Goal: Navigation & Orientation: Find specific page/section

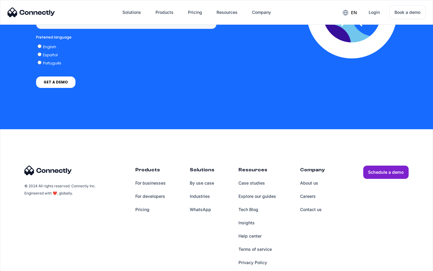
scroll to position [451, 0]
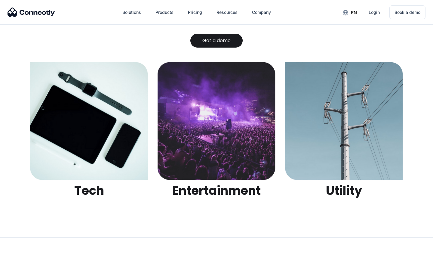
scroll to position [1897, 0]
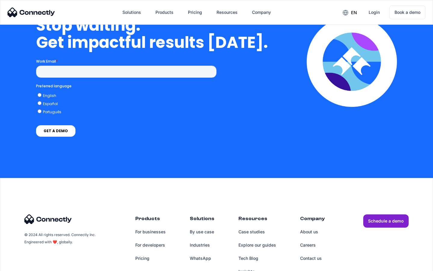
scroll to position [1749, 0]
